Goal: Contribute content: Add original content to the website for others to see

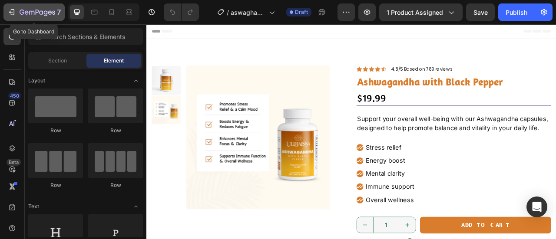
click at [37, 10] on icon "button" at bounding box center [38, 12] width 36 height 7
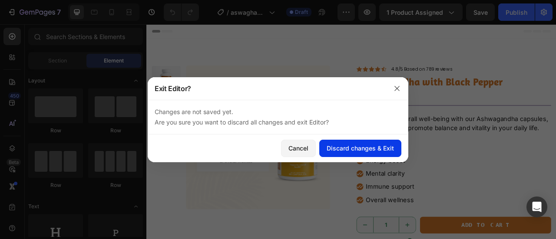
click at [375, 143] on button "Discard changes & Exit" at bounding box center [360, 148] width 82 height 17
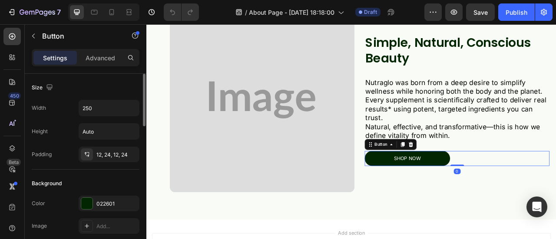
scroll to position [17, 0]
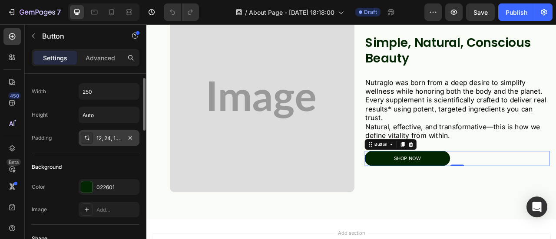
click at [95, 139] on div "12, 24, 12, 24" at bounding box center [109, 138] width 61 height 16
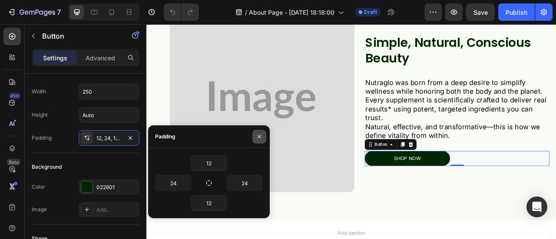
click at [259, 133] on button "button" at bounding box center [260, 137] width 14 height 14
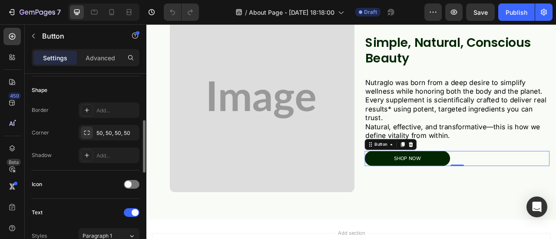
scroll to position [166, 0]
click at [106, 130] on div "50, 50, 50, 50" at bounding box center [108, 133] width 25 height 8
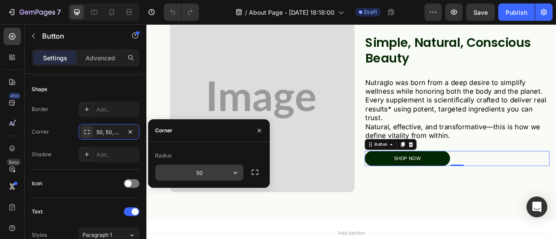
click at [243, 176] on div "50" at bounding box center [199, 173] width 89 height 17
click at [241, 176] on button "button" at bounding box center [236, 173] width 16 height 16
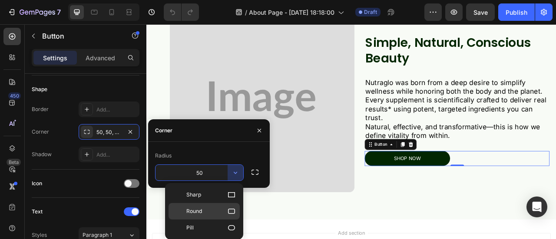
click at [233, 212] on icon at bounding box center [231, 211] width 9 height 9
type input "8"
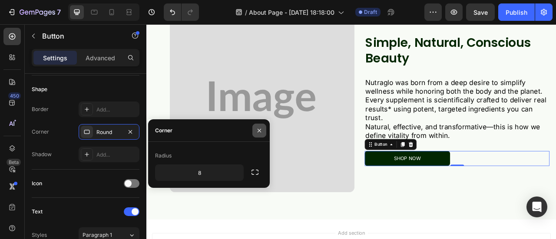
click at [259, 132] on icon "button" at bounding box center [259, 130] width 3 height 3
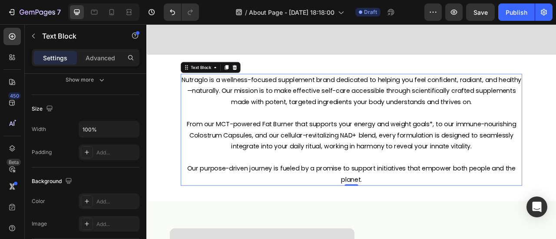
scroll to position [0, 0]
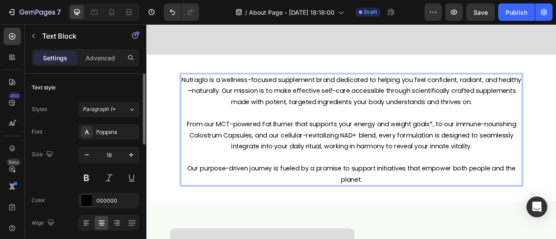
click at [422, 217] on p "Our purpose-driven journey is fueled by a promise to support initiatives that e…" at bounding box center [407, 215] width 433 height 28
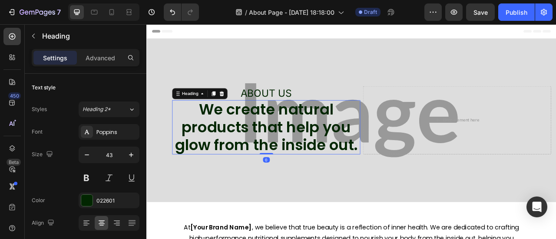
click at [409, 183] on h2 "We create natural products that help you glow from the inside out." at bounding box center [298, 155] width 239 height 69
click at [409, 183] on p "We create natural products that help you glow from the inside out." at bounding box center [299, 155] width 238 height 67
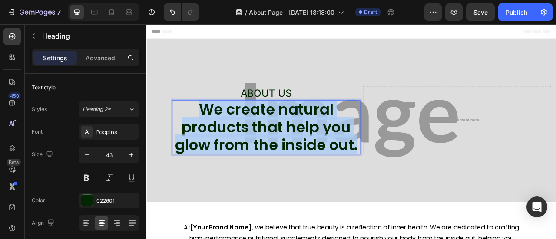
click at [409, 183] on p "We create natural products that help you glow from the inside out." at bounding box center [299, 155] width 238 height 67
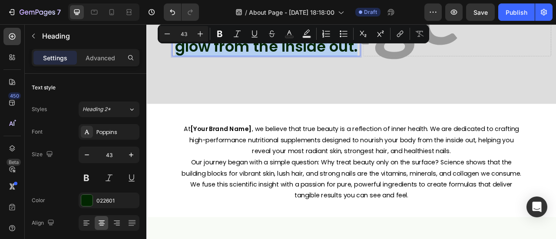
scroll to position [126, 0]
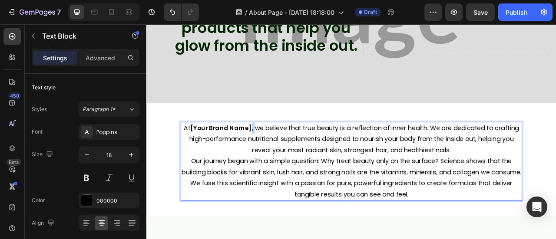
click at [278, 153] on p "At [Your Brand Name] , we believe that true beauty is a reflection of inner hea…" at bounding box center [407, 171] width 433 height 42
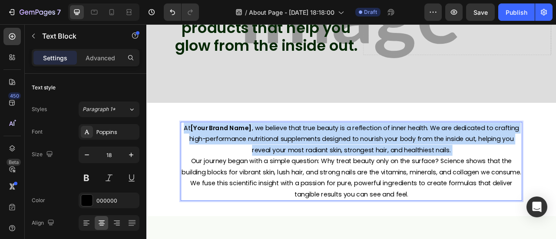
click at [278, 153] on p "At [Your Brand Name] , we believe that true beauty is a reflection of inner hea…" at bounding box center [407, 171] width 433 height 42
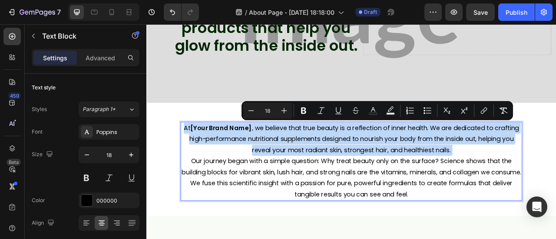
click at [277, 154] on strong "[Your Brand Name]" at bounding box center [241, 156] width 78 height 11
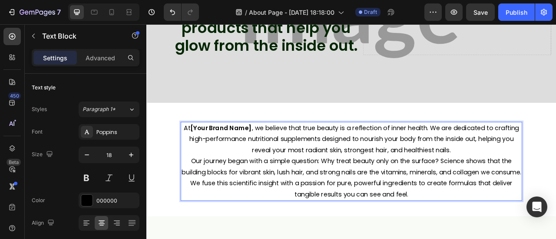
click at [277, 154] on strong "[Your Brand Name]" at bounding box center [241, 156] width 78 height 11
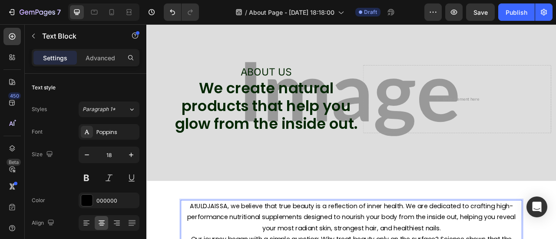
scroll to position [0, 0]
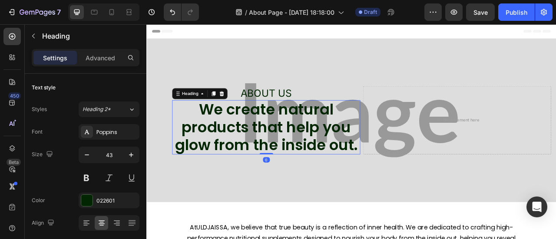
click at [336, 163] on h2 "We create natural products that help you glow from the inside out." at bounding box center [298, 155] width 239 height 69
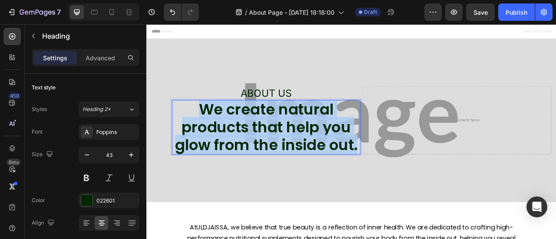
click at [336, 163] on p "We create natural products that help you glow from the inside out." at bounding box center [299, 155] width 238 height 67
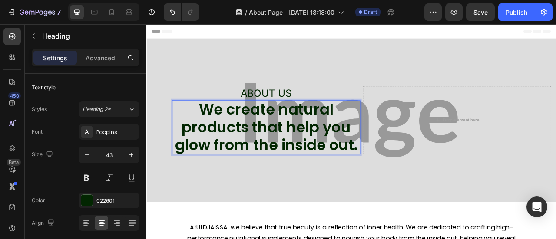
scroll to position [1, 0]
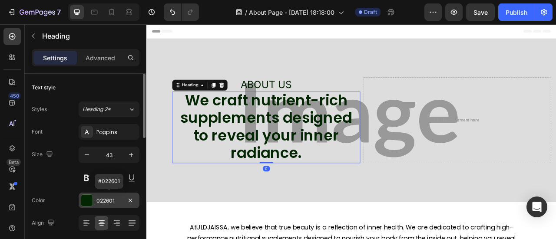
click at [81, 204] on div at bounding box center [86, 200] width 11 height 11
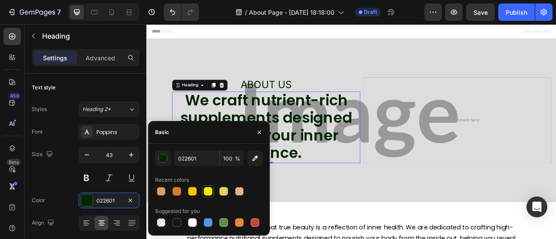
click at [206, 193] on div at bounding box center [208, 191] width 9 height 9
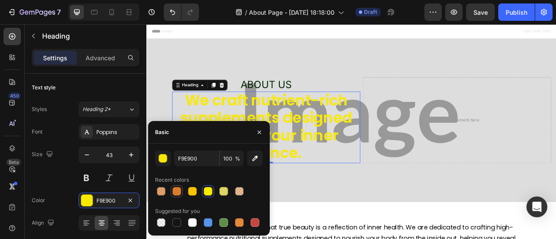
click at [178, 193] on div at bounding box center [177, 191] width 9 height 9
type input "D97C2B"
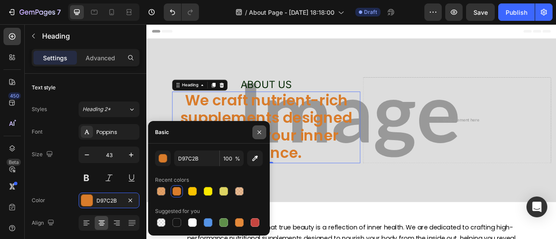
click at [257, 132] on icon "button" at bounding box center [259, 132] width 7 height 7
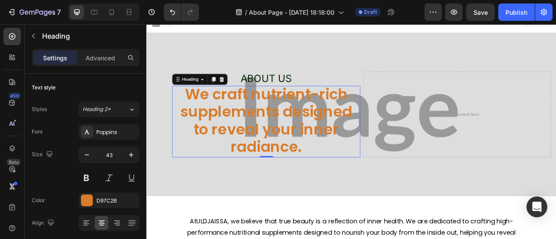
scroll to position [0, 0]
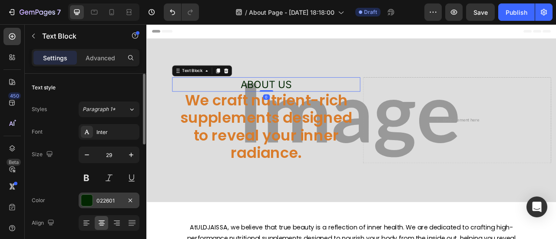
click at [87, 200] on div at bounding box center [86, 200] width 11 height 11
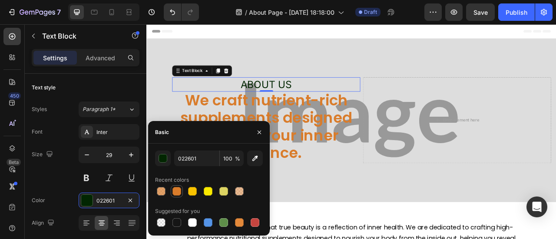
click at [176, 193] on div at bounding box center [177, 191] width 9 height 9
type input "D97C2B"
click at [260, 137] on button "button" at bounding box center [260, 133] width 14 height 14
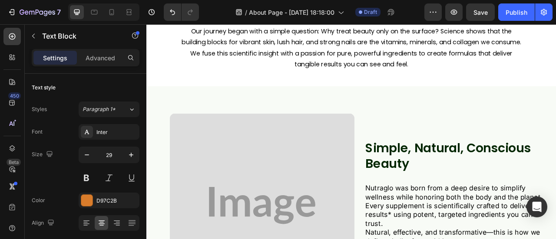
scroll to position [290, 0]
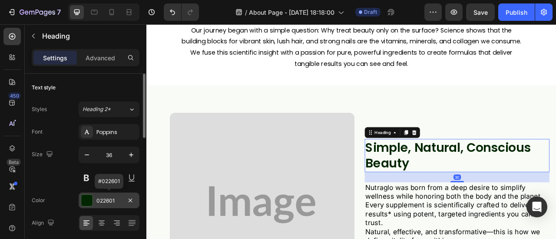
click at [90, 195] on div at bounding box center [86, 200] width 11 height 11
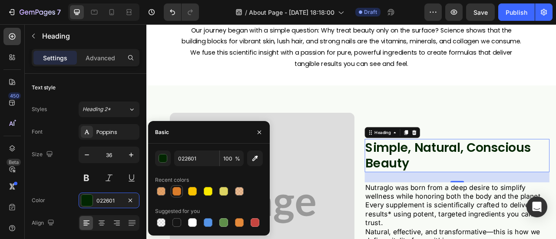
click at [172, 195] on div at bounding box center [177, 191] width 10 height 10
type input "D97C2B"
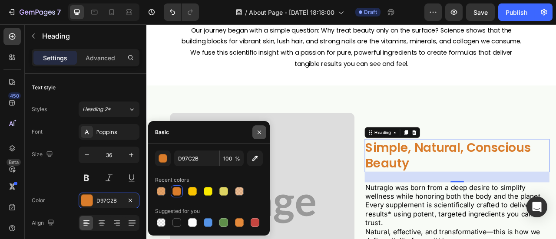
click at [262, 130] on icon "button" at bounding box center [259, 132] width 7 height 7
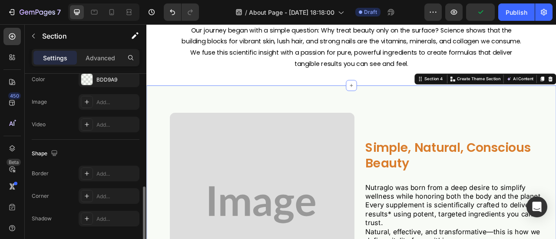
scroll to position [312, 0]
click at [93, 79] on div "BDD9A9" at bounding box center [109, 78] width 61 height 16
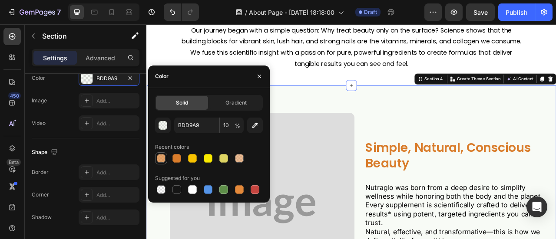
click at [161, 157] on div at bounding box center [161, 158] width 9 height 9
type input "D97C2B"
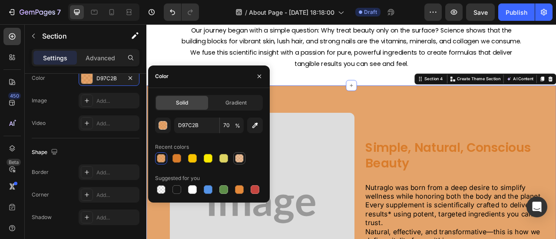
click at [239, 156] on div at bounding box center [239, 158] width 9 height 9
type input "50"
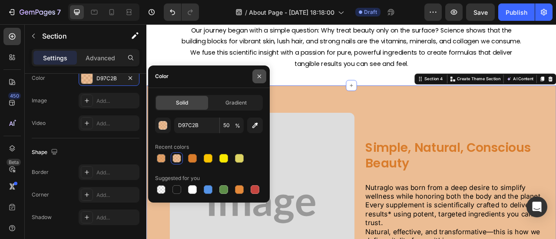
click at [263, 77] on button "button" at bounding box center [260, 77] width 14 height 14
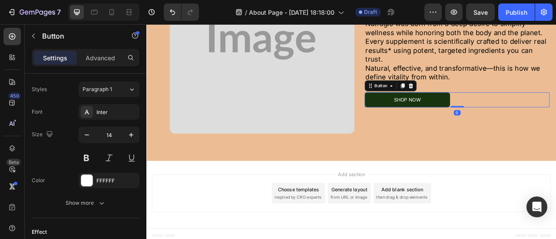
scroll to position [0, 0]
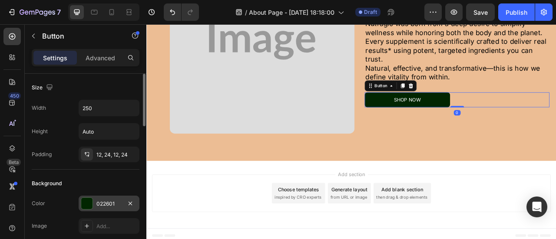
click at [84, 200] on div at bounding box center [86, 203] width 11 height 11
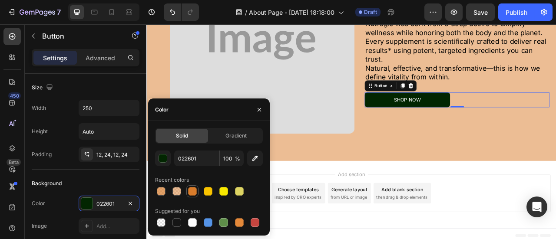
click at [190, 194] on div at bounding box center [192, 191] width 9 height 9
type input "D97C2B"
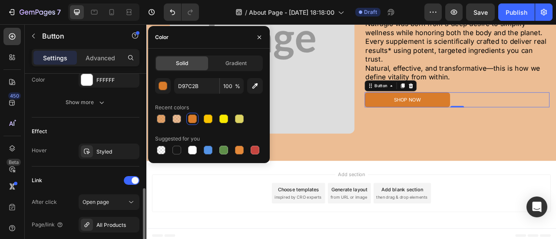
scroll to position [413, 0]
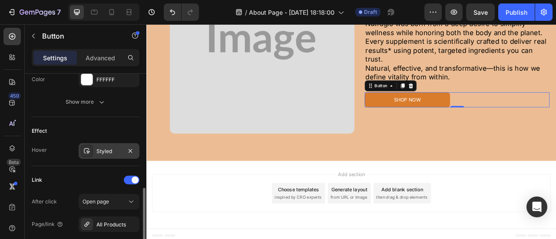
click at [111, 153] on div "Styled" at bounding box center [108, 152] width 25 height 8
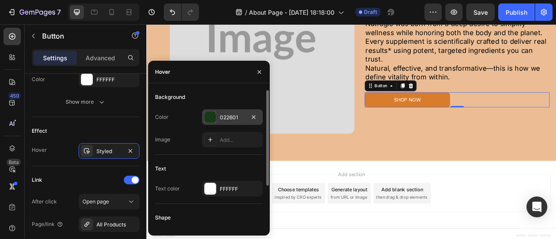
click at [209, 116] on div at bounding box center [210, 117] width 11 height 11
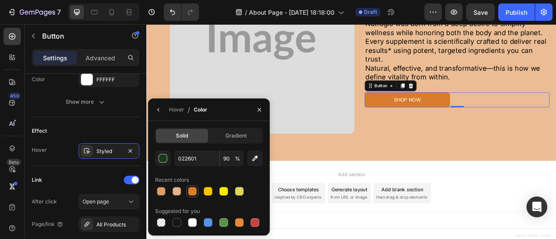
click at [192, 189] on div at bounding box center [192, 191] width 9 height 9
type input "D97C2B"
click at [260, 109] on icon "button" at bounding box center [259, 109] width 7 height 7
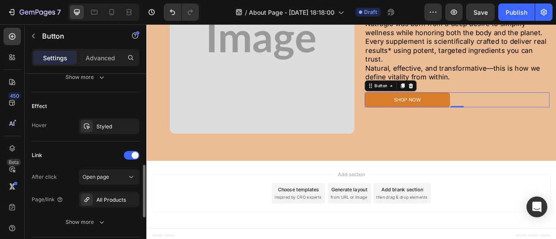
scroll to position [439, 0]
click at [104, 123] on div "Styled" at bounding box center [108, 126] width 25 height 8
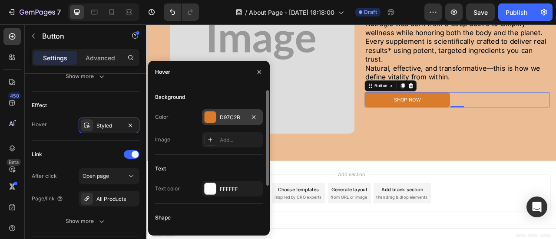
click at [209, 118] on div at bounding box center [210, 117] width 11 height 11
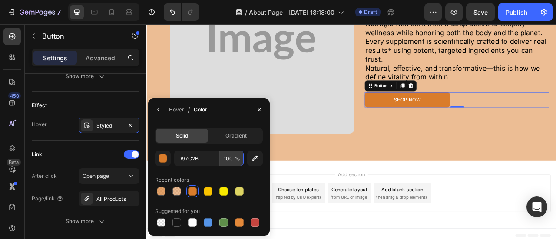
click at [0, 0] on input "100" at bounding box center [0, 0] width 0 height 0
type input "60"
click at [263, 111] on icon "button" at bounding box center [259, 109] width 7 height 7
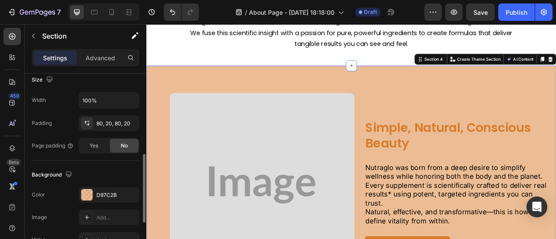
scroll to position [249, 0]
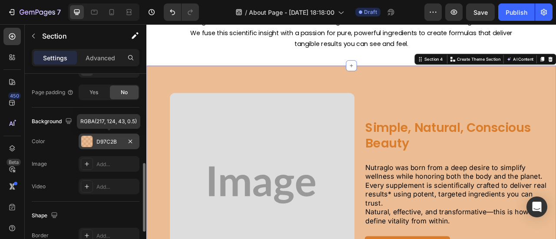
click at [94, 144] on div "D97C2B" at bounding box center [109, 142] width 61 height 16
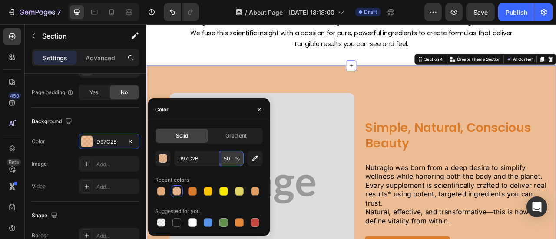
click at [224, 162] on input "50" at bounding box center [232, 159] width 24 height 16
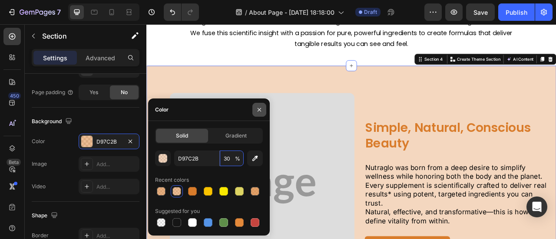
type input "30"
click at [257, 111] on icon "button" at bounding box center [259, 109] width 7 height 7
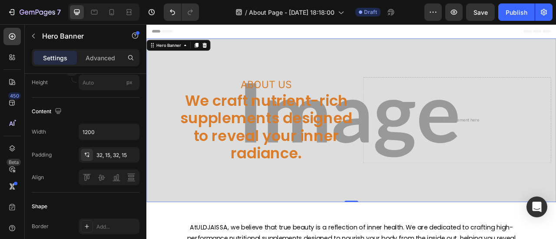
scroll to position [0, 0]
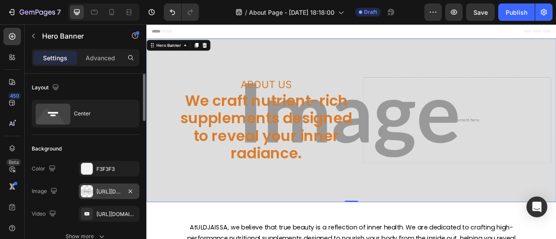
click at [85, 193] on div at bounding box center [87, 192] width 12 height 12
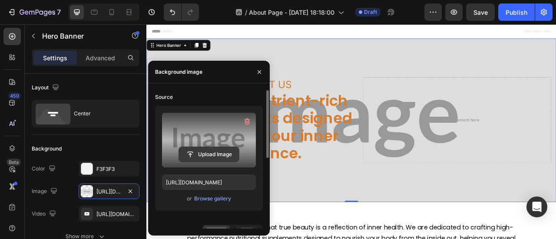
click at [226, 152] on input "file" at bounding box center [209, 154] width 60 height 15
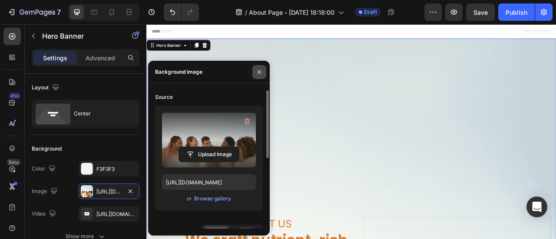
click at [261, 71] on icon "button" at bounding box center [259, 72] width 7 height 7
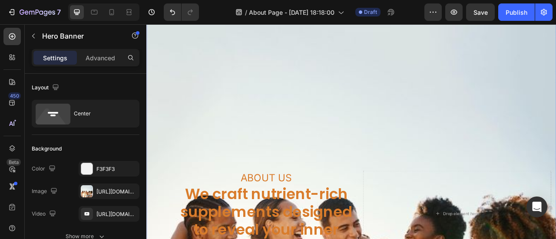
scroll to position [57, 0]
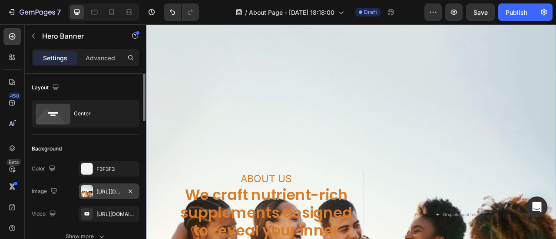
click at [86, 192] on div at bounding box center [87, 192] width 12 height 12
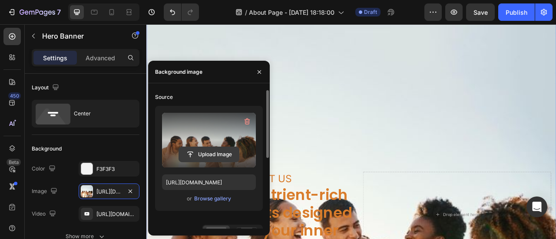
click at [216, 156] on input "file" at bounding box center [209, 154] width 60 height 15
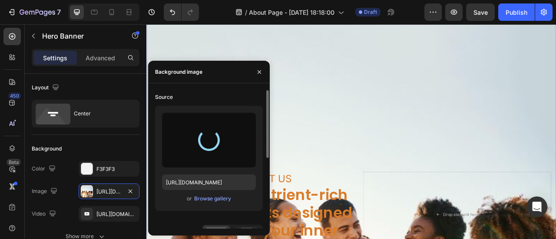
type input "https://cdn.shopify.com/s/files/1/0950/7481/2200/files/gempages_581869071591539…"
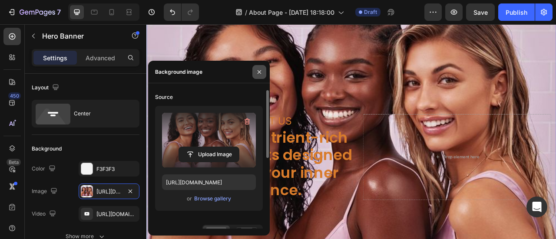
click at [257, 74] on icon "button" at bounding box center [259, 72] width 7 height 7
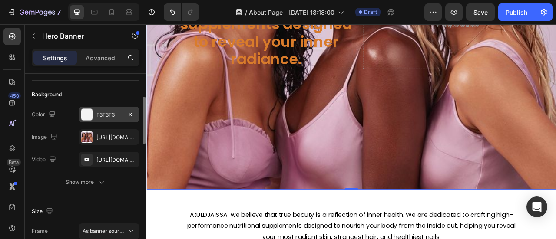
scroll to position [64, 0]
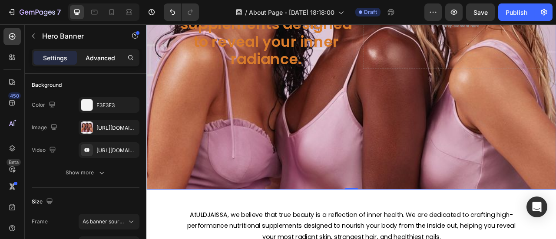
click at [103, 56] on p "Advanced" at bounding box center [101, 57] width 30 height 9
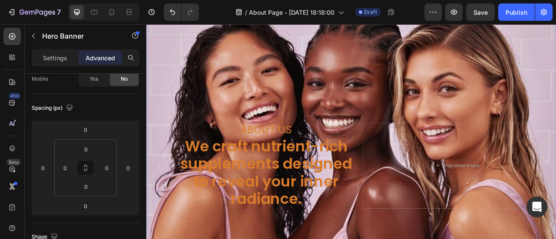
scroll to position [0, 0]
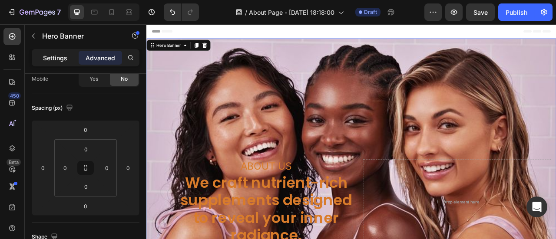
click at [62, 55] on p "Settings" at bounding box center [55, 57] width 24 height 9
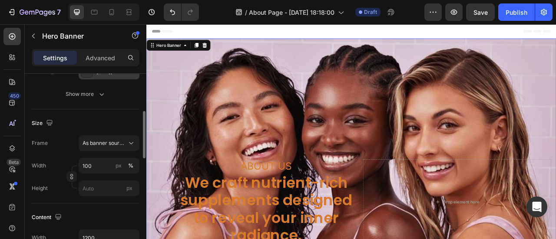
scroll to position [145, 0]
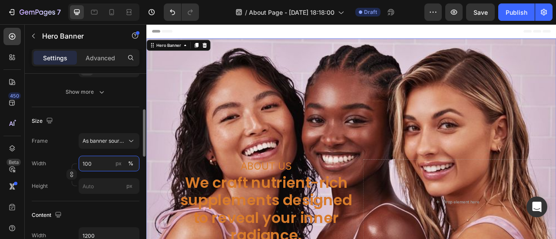
click at [87, 167] on input "100" at bounding box center [109, 164] width 61 height 16
type input "1001"
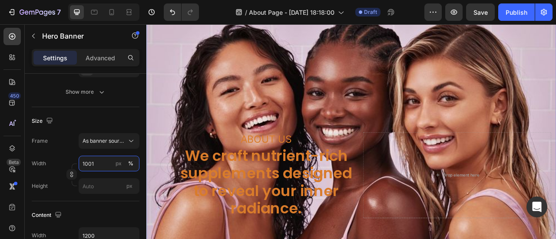
scroll to position [35, 0]
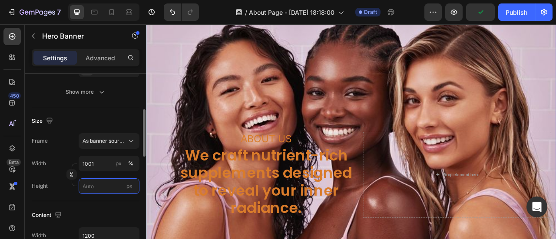
click at [85, 189] on input "px" at bounding box center [109, 187] width 61 height 16
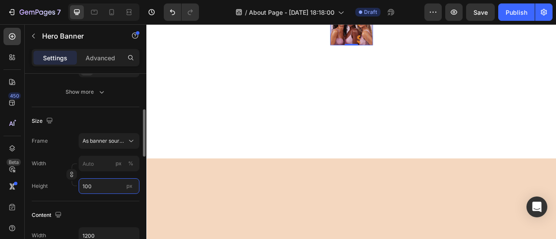
type input "1"
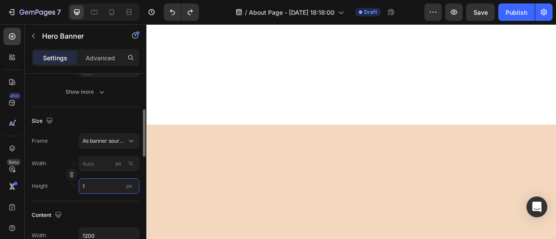
type input "1001"
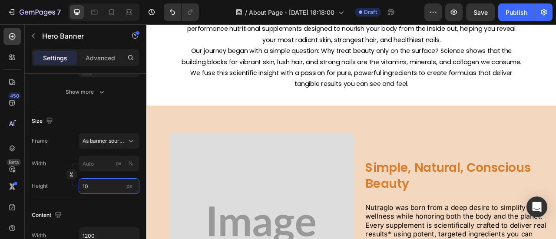
scroll to position [0, 0]
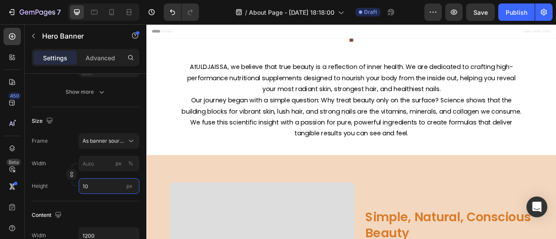
type input "1"
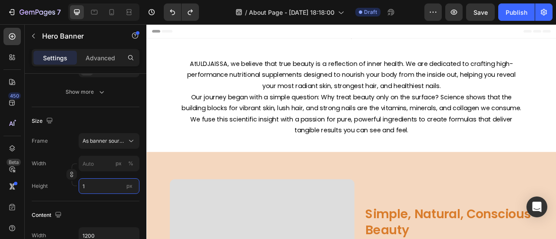
type input "1001"
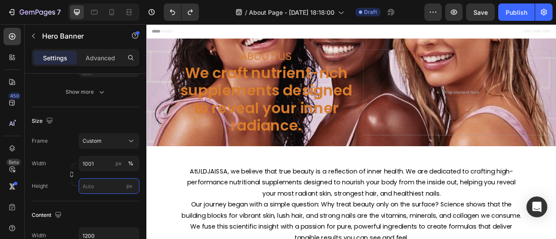
type input "1"
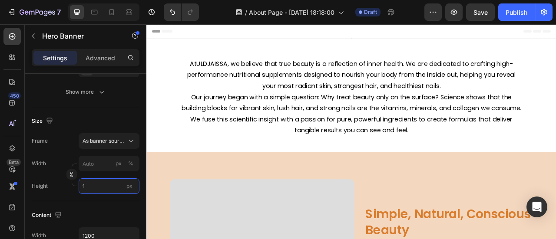
type input "1001"
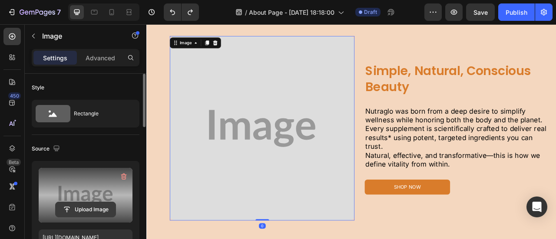
click at [74, 210] on input "file" at bounding box center [86, 210] width 60 height 15
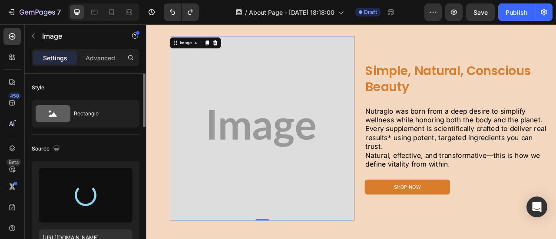
type input "https://cdn.shopify.com/s/files/1/0950/7481/2200/files/gempages_581869071591539…"
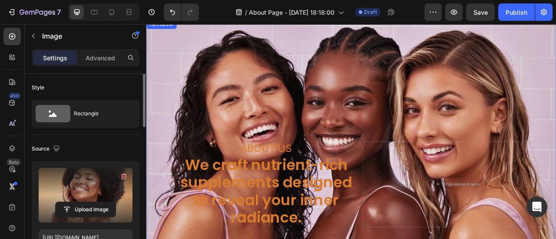
scroll to position [22, 0]
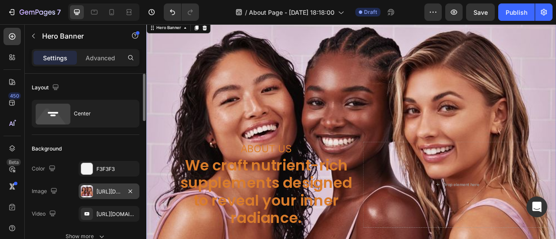
click at [87, 193] on div at bounding box center [87, 192] width 12 height 12
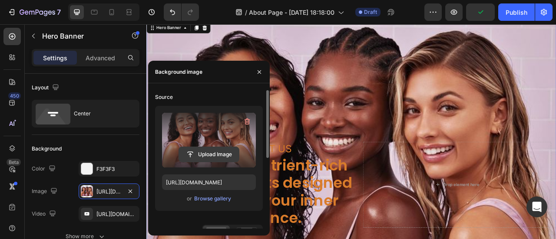
click at [218, 149] on input "file" at bounding box center [209, 154] width 60 height 15
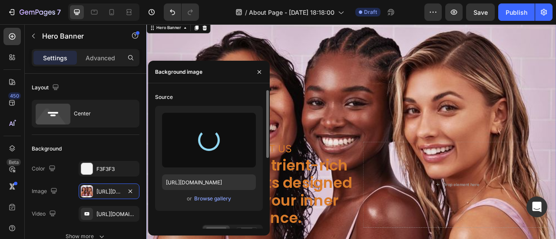
type input "https://cdn.shopify.com/s/files/1/0950/7481/2200/files/gempages_581869071591539…"
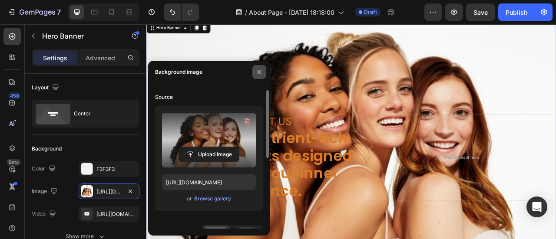
click at [262, 70] on icon "button" at bounding box center [259, 72] width 7 height 7
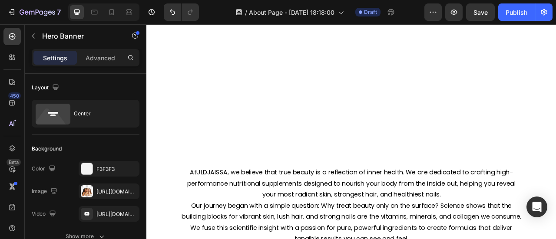
scroll to position [636, 0]
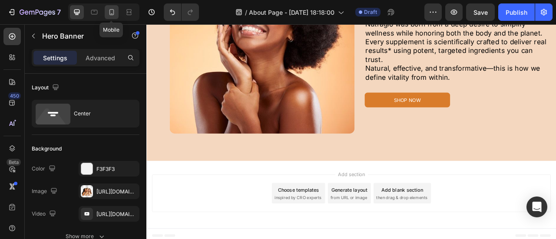
click at [110, 8] on icon at bounding box center [111, 12] width 9 height 9
type input "100"
type input "100%"
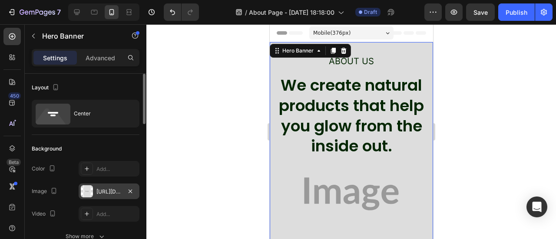
click at [84, 197] on div at bounding box center [87, 192] width 12 height 12
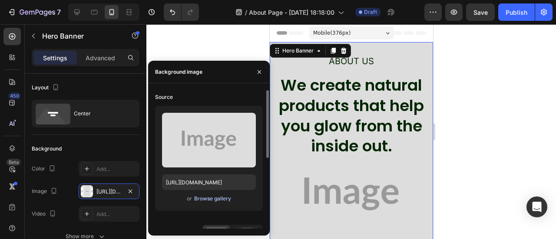
click at [203, 200] on div "Browse gallery" at bounding box center [212, 199] width 37 height 8
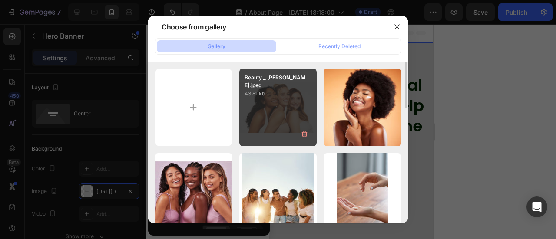
click at [278, 132] on div "Beauty _ Kat Borchart.jpeg 43.81 kb" at bounding box center [278, 108] width 78 height 78
type input "https://cdn.shopify.com/s/files/1/0950/7481/2200/files/gempages_581869071591539…"
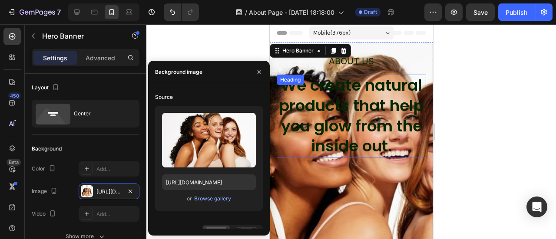
drag, startPoint x: 528, startPoint y: 94, endPoint x: 346, endPoint y: 154, distance: 192.1
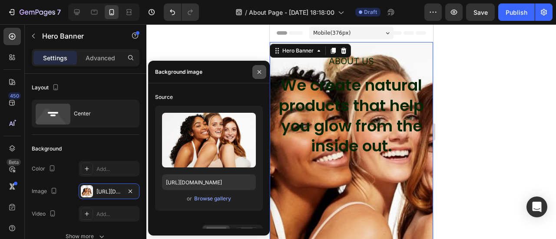
click at [259, 73] on icon "button" at bounding box center [259, 72] width 7 height 7
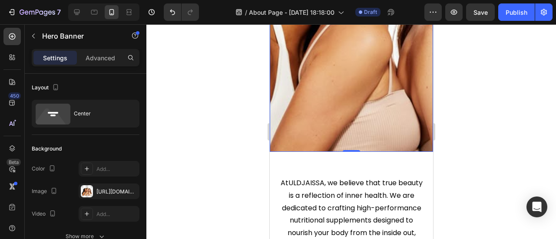
scroll to position [196, 0]
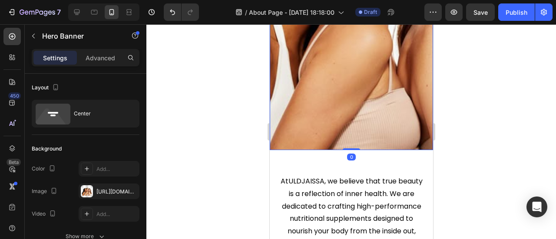
drag, startPoint x: 347, startPoint y: 150, endPoint x: 345, endPoint y: 141, distance: 8.5
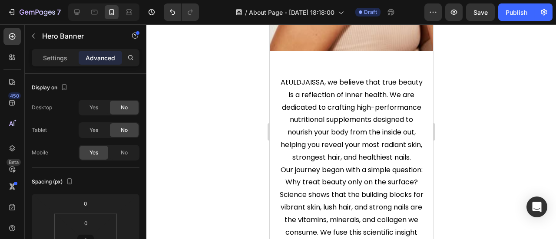
scroll to position [294, 0]
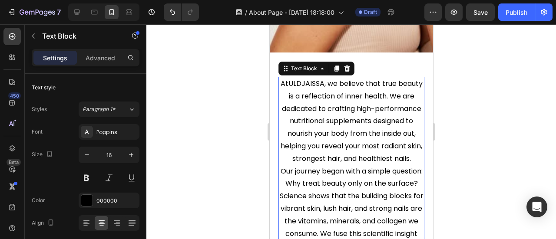
click at [298, 82] on p "AtULDJAISSA, we believe that true beauty is a reflection of inner health. We ar…" at bounding box center [351, 122] width 144 height 88
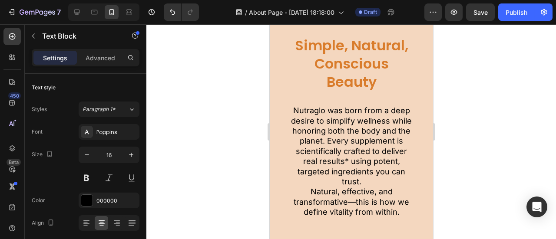
scroll to position [779, 0]
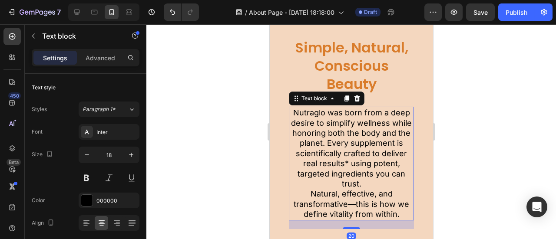
click at [329, 138] on p "Nutraglo was born from a deep desire to simplify wellness while honoring both t…" at bounding box center [350, 148] width 123 height 81
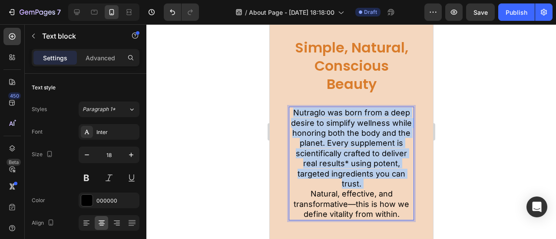
click at [329, 138] on p "Nutraglo was born from a deep desire to simplify wellness while honoring both t…" at bounding box center [350, 148] width 123 height 81
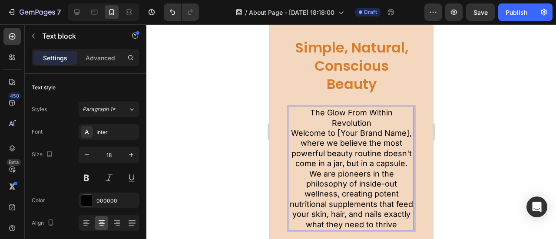
scroll to position [781, 0]
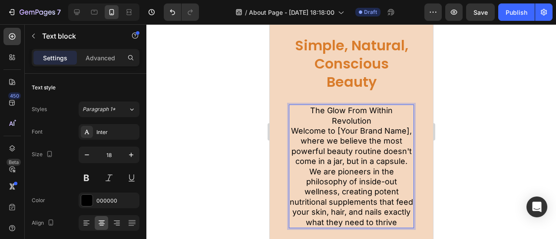
click at [318, 133] on p "The Glow From Within Revolution Welcome to [Your Brand Name], where we believe …" at bounding box center [350, 167] width 123 height 122
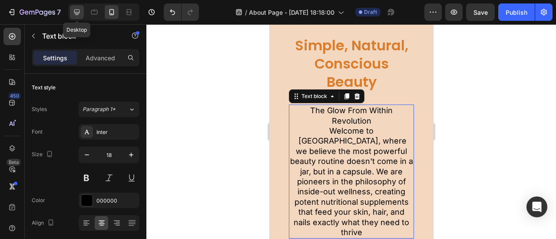
click at [75, 10] on icon at bounding box center [77, 12] width 9 height 9
type input "20"
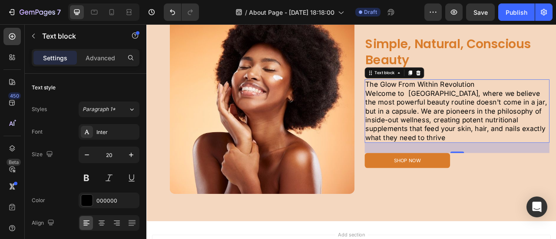
scroll to position [644, 0]
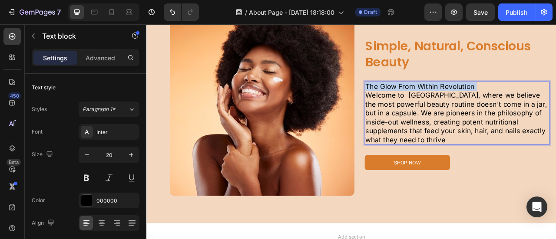
click at [556, 101] on p "The Glow From Within Revolution Welcome to ULDJAISSA, where we believe the most…" at bounding box center [541, 137] width 233 height 79
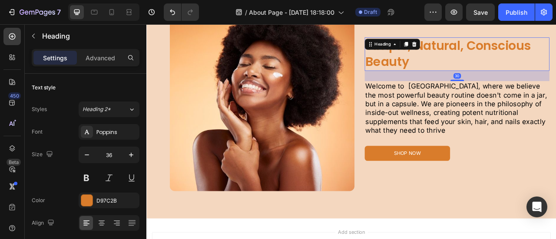
click at [483, 69] on h2 "Simple, Natural, Conscious Beauty" at bounding box center [541, 62] width 235 height 43
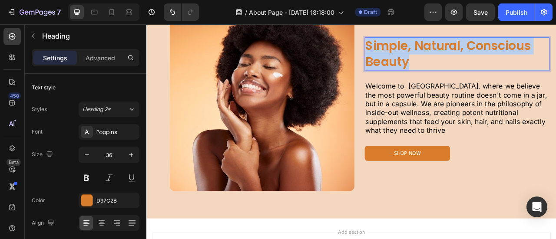
click at [483, 69] on p "Simple, Natural, Conscious Beauty" at bounding box center [541, 62] width 233 height 41
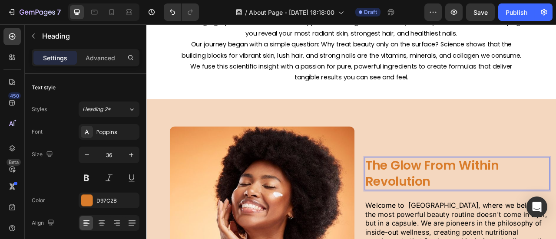
scroll to position [370, 0]
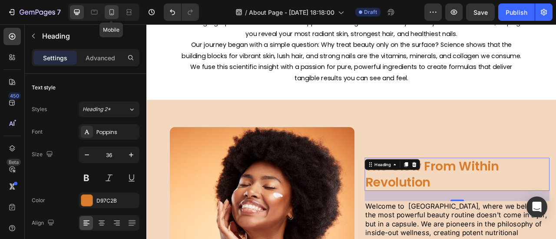
click at [108, 12] on icon at bounding box center [111, 12] width 9 height 9
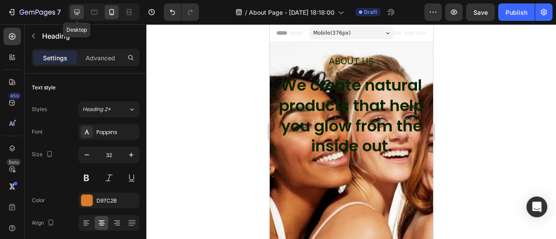
click at [74, 18] on div at bounding box center [77, 12] width 14 height 14
type input "36"
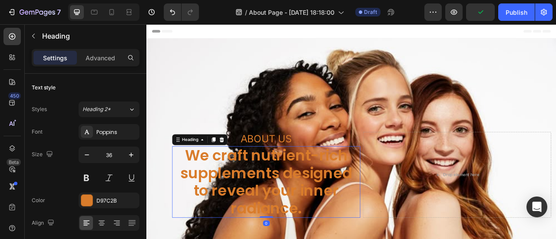
click at [336, 229] on h2 "We craft nutrient-rich supplements designed to reveal your inner radiance." at bounding box center [298, 224] width 239 height 91
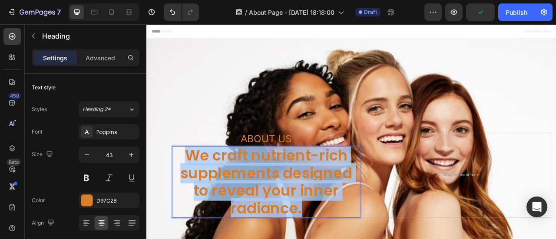
click at [336, 229] on p "We craft nutrient-rich supplements designed to reveal your inner radiance." at bounding box center [299, 225] width 238 height 90
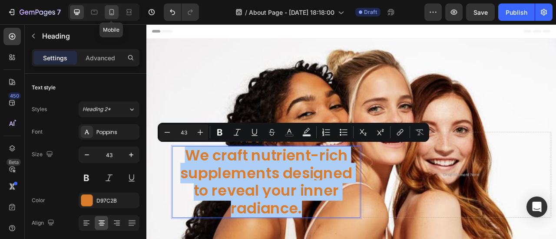
click at [110, 16] on icon at bounding box center [111, 12] width 9 height 9
type input "36"
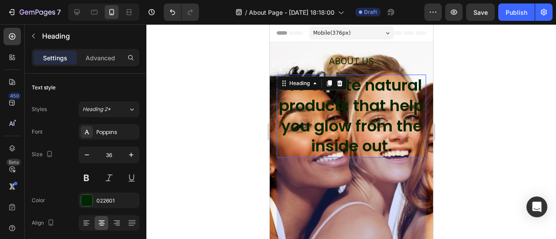
click at [299, 106] on h2 "We create natural products that help you glow from the inside out." at bounding box center [351, 116] width 150 height 83
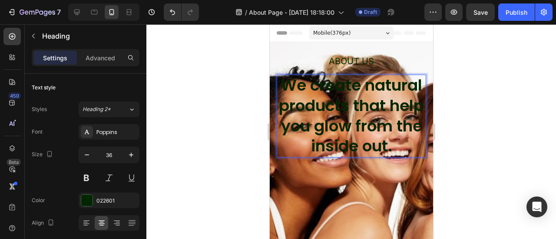
click at [299, 106] on h2 "We create natural products that help you glow from the inside out." at bounding box center [351, 116] width 150 height 83
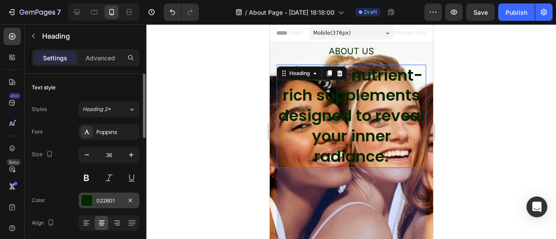
click at [85, 197] on div at bounding box center [86, 200] width 11 height 11
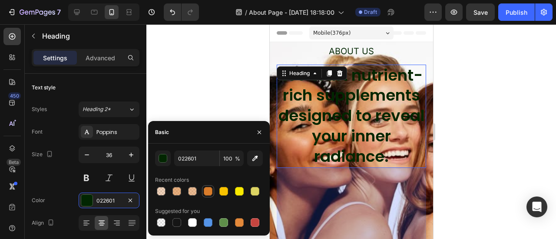
click at [210, 194] on div at bounding box center [208, 191] width 9 height 9
type input "D97C2B"
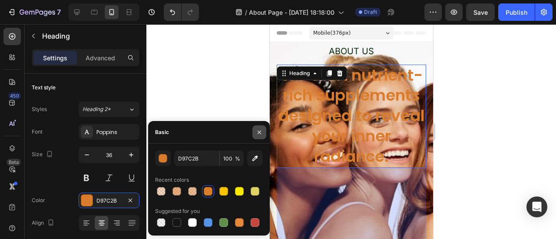
click at [259, 129] on icon "button" at bounding box center [259, 132] width 7 height 7
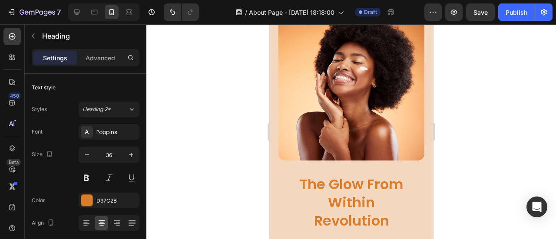
scroll to position [641, 0]
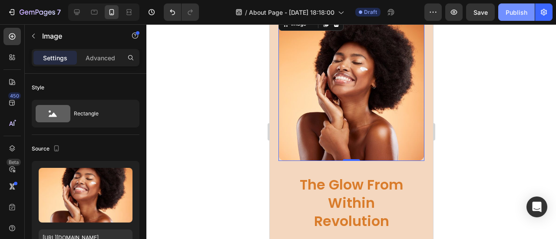
click at [520, 13] on div "Publish" at bounding box center [517, 12] width 22 height 9
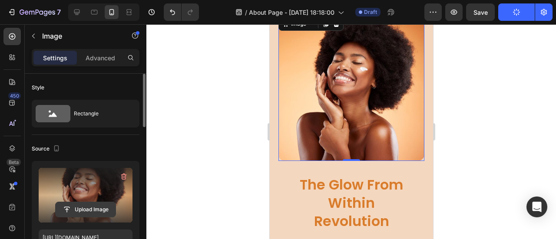
click at [83, 205] on input "file" at bounding box center [86, 210] width 60 height 15
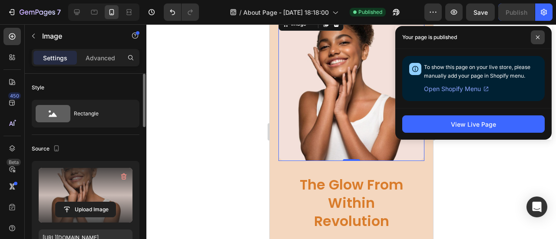
click at [540, 35] on icon at bounding box center [538, 37] width 4 height 4
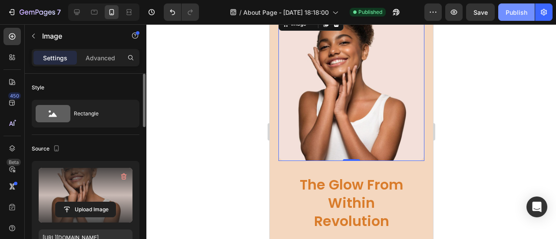
click at [519, 10] on div "Publish" at bounding box center [517, 12] width 22 height 9
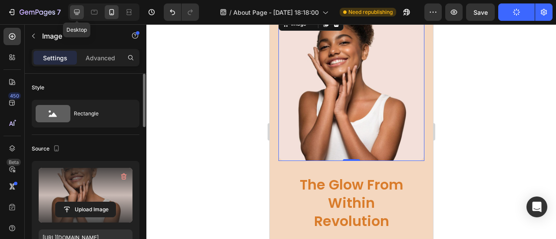
click at [76, 10] on icon at bounding box center [77, 13] width 6 height 6
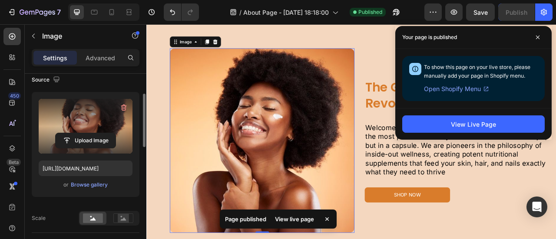
scroll to position [70, 0]
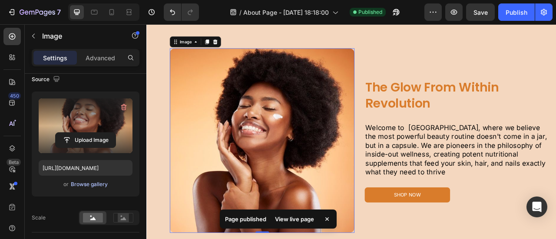
click at [73, 184] on div "Browse gallery" at bounding box center [89, 185] width 37 height 8
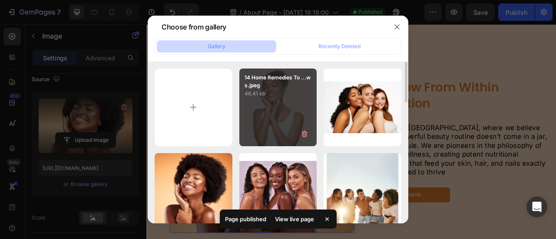
click at [249, 130] on div "14 Home Remedies To ...ws.jpeg 46.41 kb" at bounding box center [278, 108] width 78 height 78
type input "https://cdn.shopify.com/s/files/1/0950/7481/2200/files/gempages_581869071591539…"
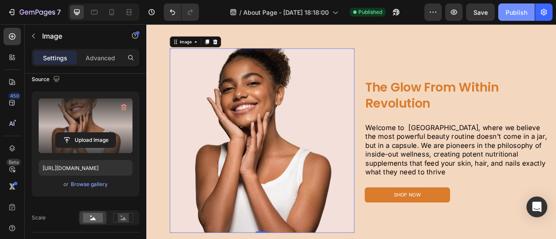
click at [526, 13] on div "Publish" at bounding box center [517, 12] width 22 height 9
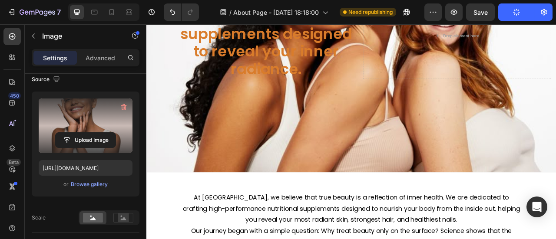
scroll to position [177, 0]
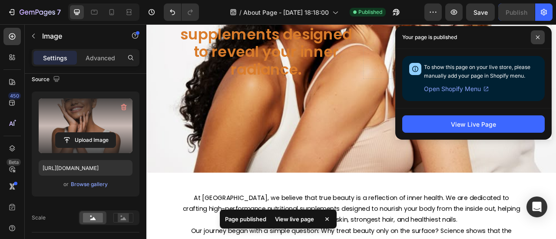
click at [535, 42] on span at bounding box center [538, 37] width 14 height 14
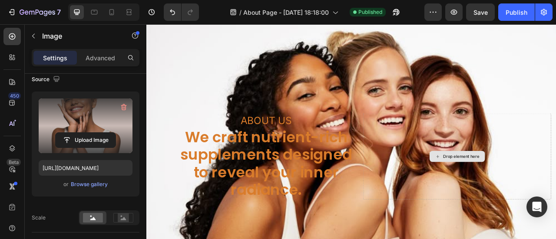
scroll to position [0, 0]
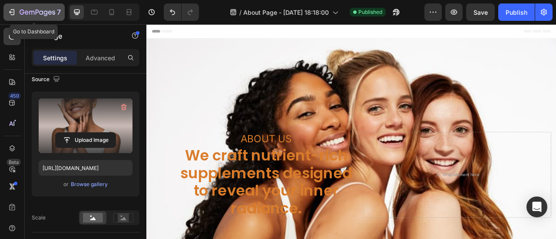
click at [51, 10] on icon "button" at bounding box center [38, 12] width 36 height 7
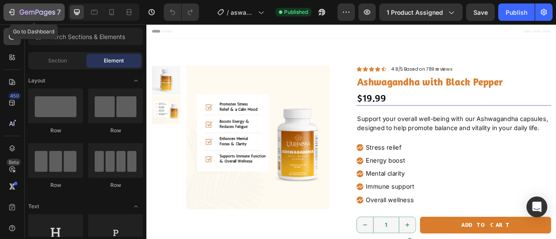
click at [39, 17] on div "7" at bounding box center [40, 12] width 41 height 10
